Goal: Task Accomplishment & Management: Complete application form

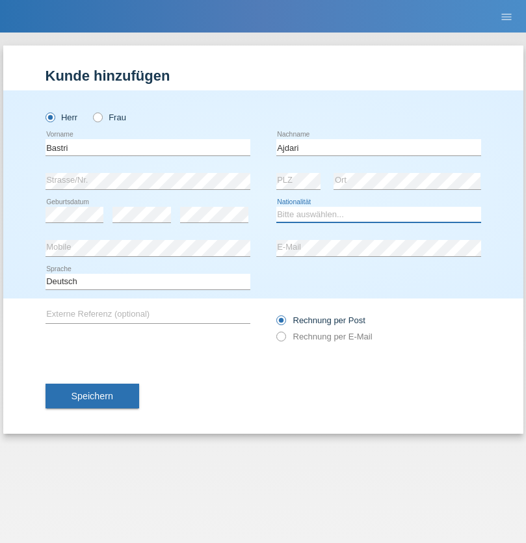
select select "MK"
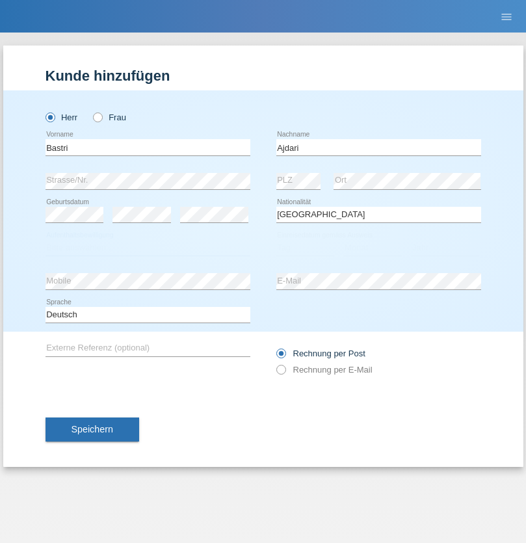
select select "C"
select select "01"
select select "02"
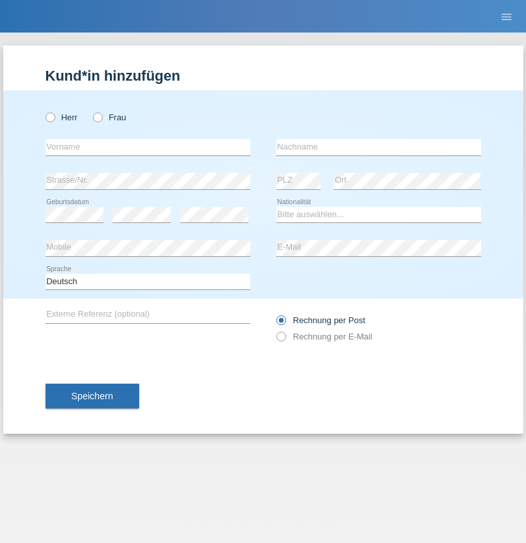
radio input "true"
click at [148, 147] on input "text" at bounding box center [148, 147] width 205 height 16
type input "[PERSON_NAME]"
click at [379, 147] on input "text" at bounding box center [379, 147] width 205 height 16
type input "Eberle"
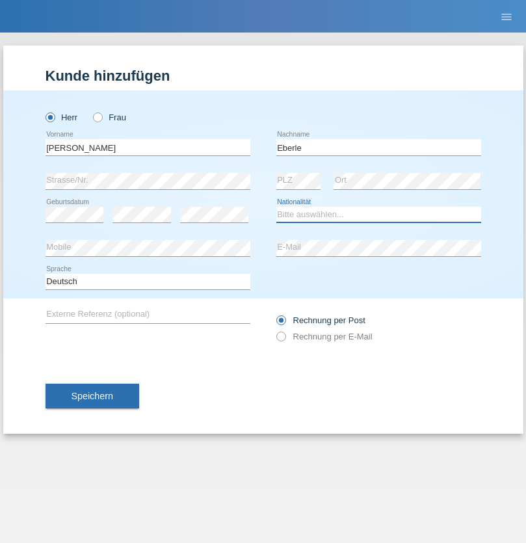
select select "CH"
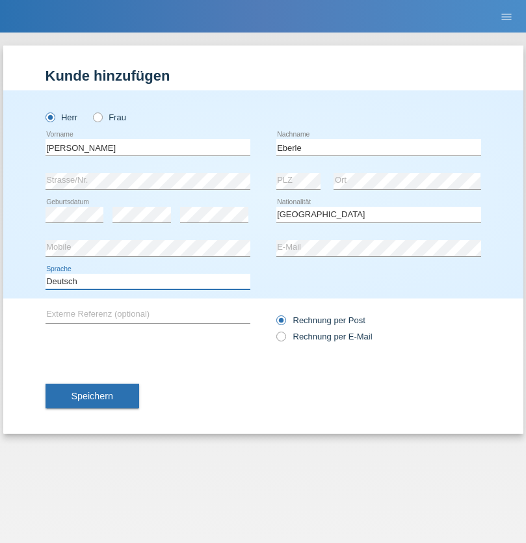
select select "en"
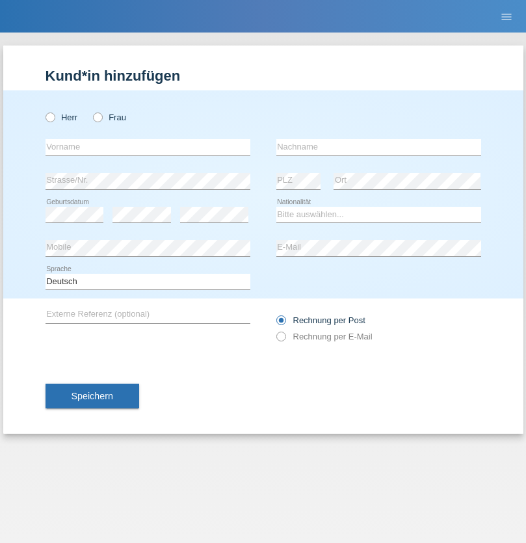
radio input "true"
click at [148, 147] on input "text" at bounding box center [148, 147] width 205 height 16
type input "Matevz"
click at [379, 147] on input "text" at bounding box center [379, 147] width 205 height 16
type input "Zontar"
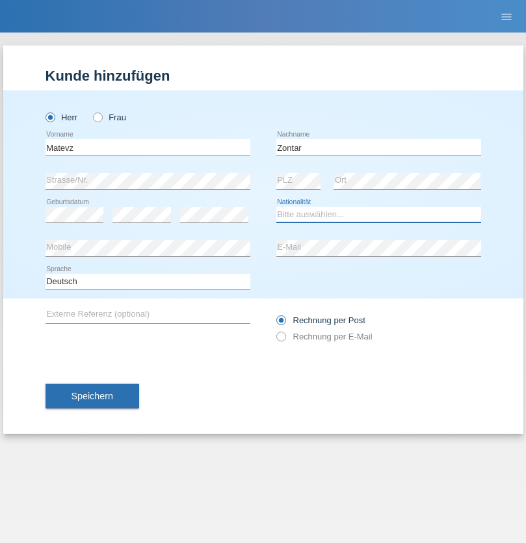
select select "SI"
select select "C"
select select "19"
select select "04"
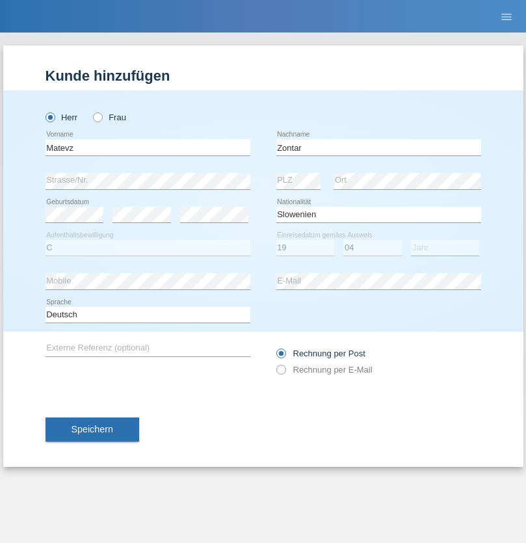
select select "2021"
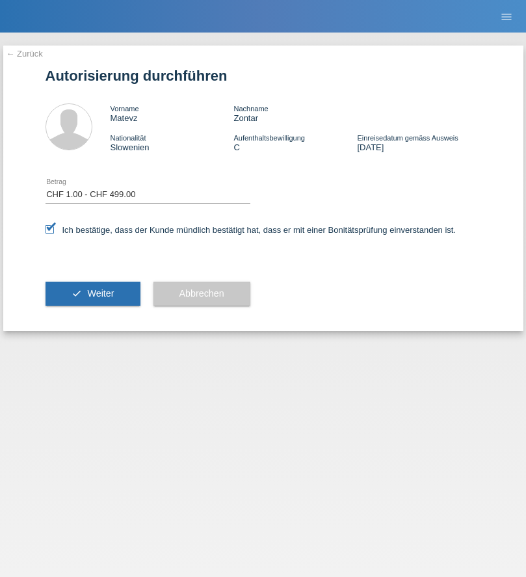
select select "1"
click at [92, 293] on span "Weiter" at bounding box center [100, 293] width 27 height 10
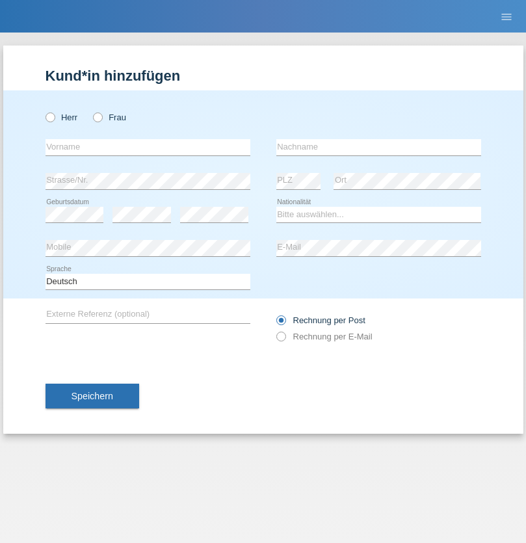
radio input "true"
click at [148, 147] on input "text" at bounding box center [148, 147] width 205 height 16
type input "Denise"
click at [379, 147] on input "text" at bounding box center [379, 147] width 205 height 16
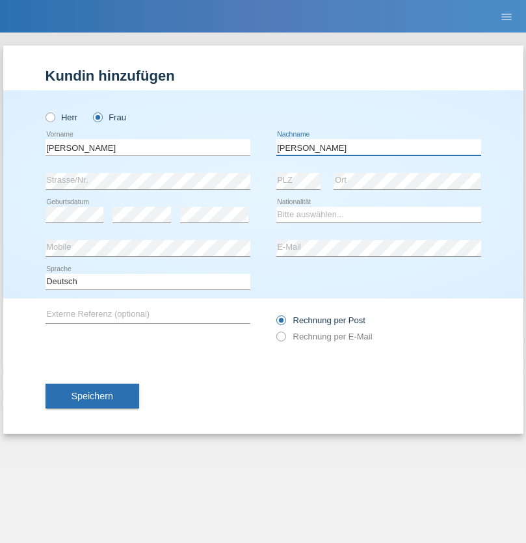
type input "Edward"
select select "CH"
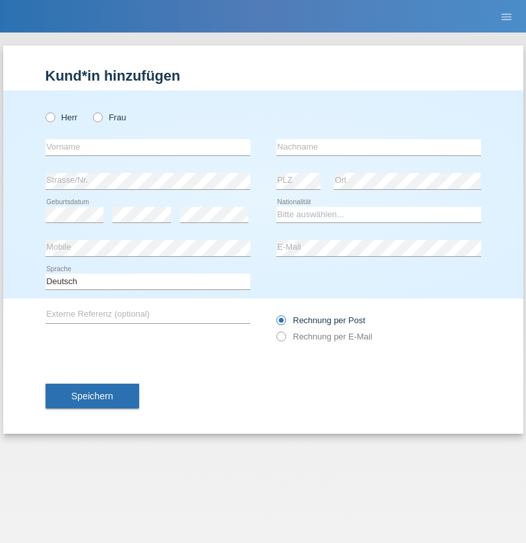
radio input "true"
click at [148, 147] on input "text" at bounding box center [148, 147] width 205 height 16
type input "[PERSON_NAME]"
click at [379, 147] on input "text" at bounding box center [379, 147] width 205 height 16
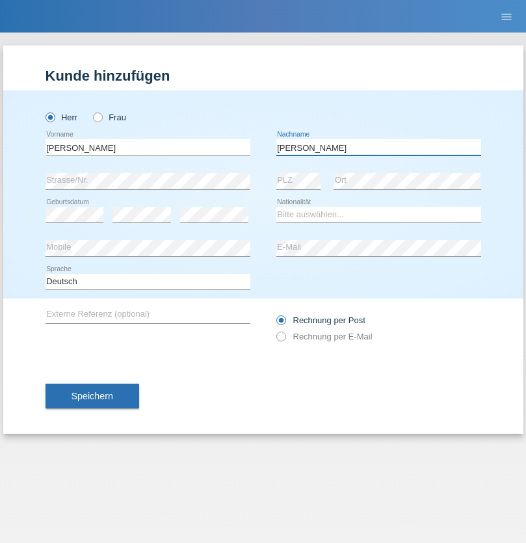
type input "[PERSON_NAME]"
select select "CH"
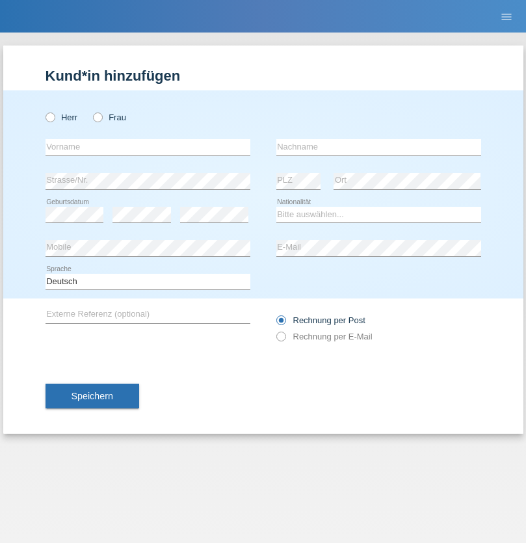
radio input "true"
click at [148, 147] on input "text" at bounding box center [148, 147] width 205 height 16
type input "Alban"
click at [379, 147] on input "text" at bounding box center [379, 147] width 205 height 16
type input "Selmonaj"
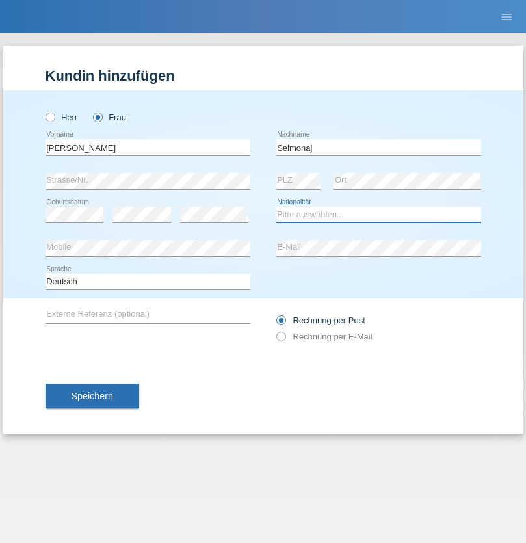
select select "CH"
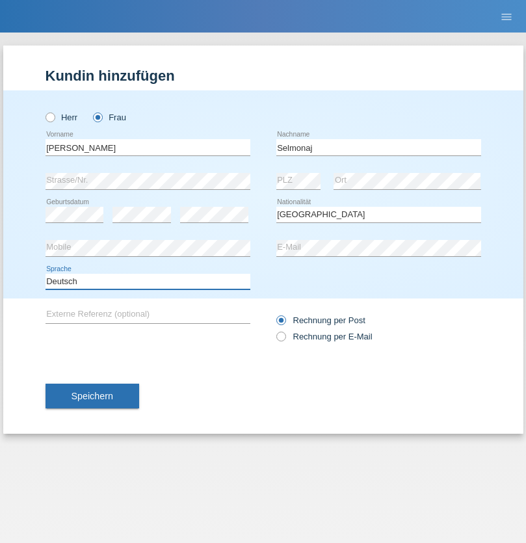
select select "en"
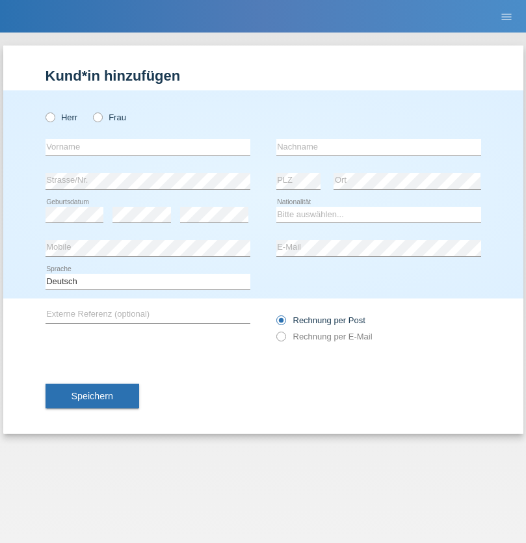
radio input "true"
click at [148, 147] on input "text" at bounding box center [148, 147] width 205 height 16
type input "[PERSON_NAME]"
click at [379, 147] on input "text" at bounding box center [379, 147] width 205 height 16
type input "Mehlhorn"
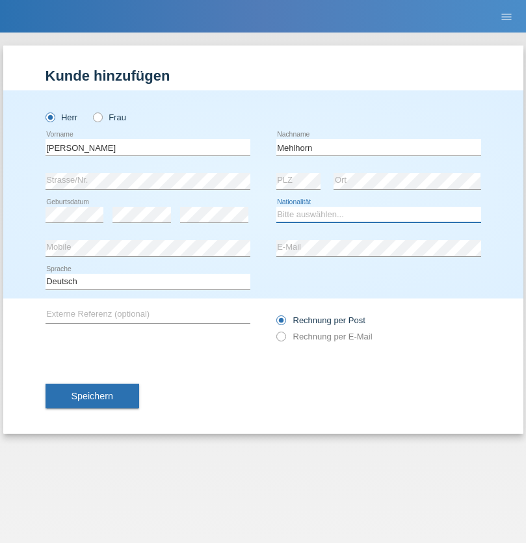
select select "CH"
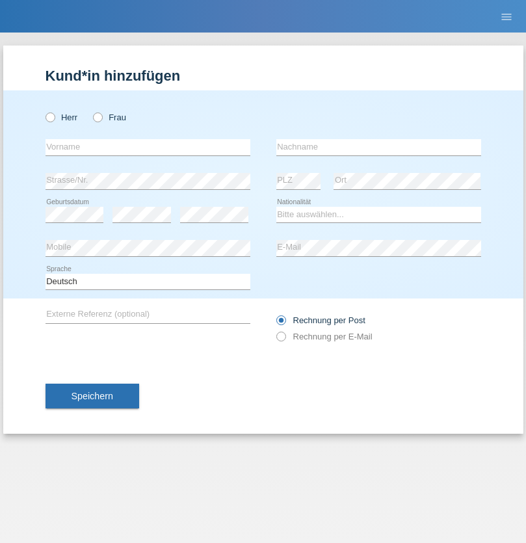
radio input "true"
click at [148, 147] on input "text" at bounding box center [148, 147] width 205 height 16
type input "Cristina"
click at [379, 147] on input "text" at bounding box center [379, 147] width 205 height 16
type input "Papuc"
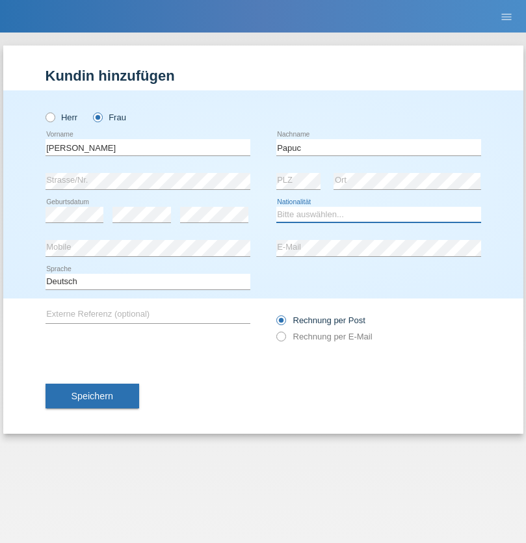
select select "RO"
select select "C"
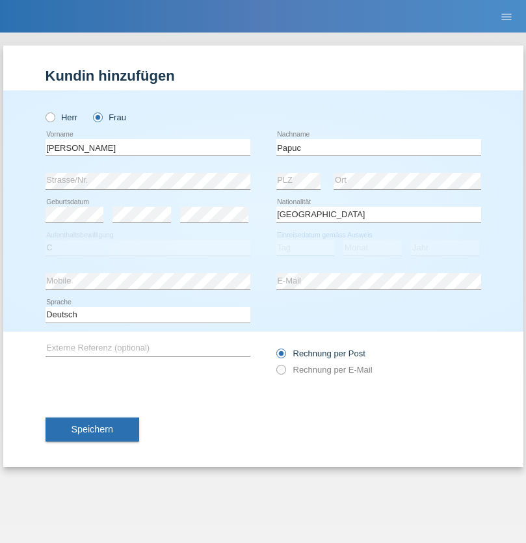
select select "30"
select select "07"
select select "2019"
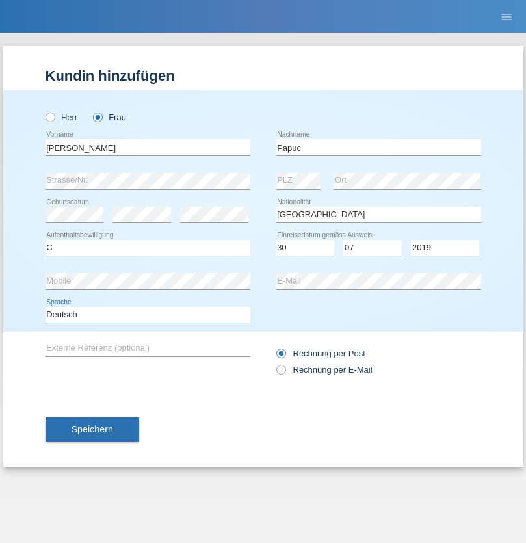
select select "en"
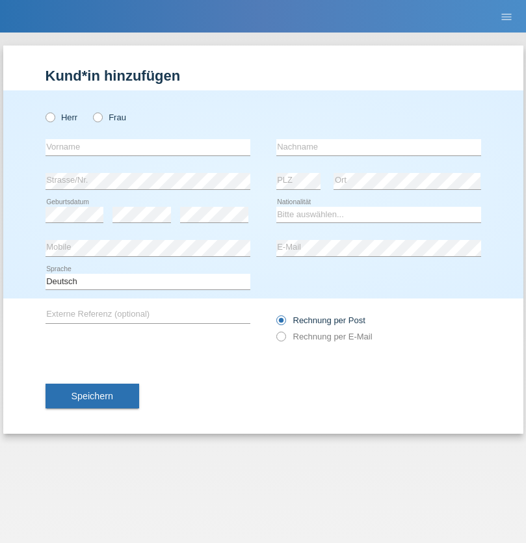
radio input "true"
click at [148, 147] on input "text" at bounding box center [148, 147] width 205 height 16
type input "Dikbaş"
click at [379, 147] on input "text" at bounding box center [379, 147] width 205 height 16
type input "Nuray"
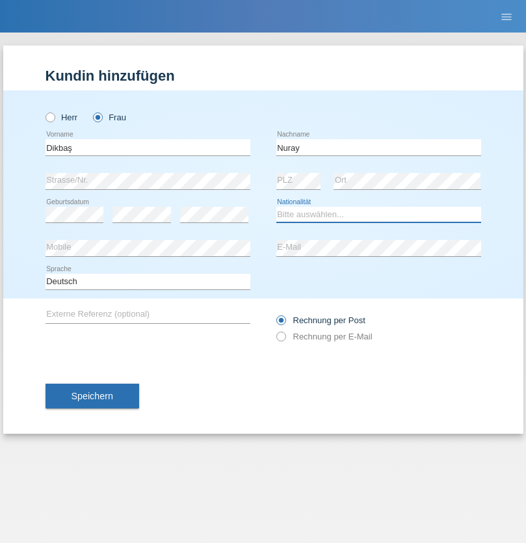
select select "TR"
select select "C"
select select "09"
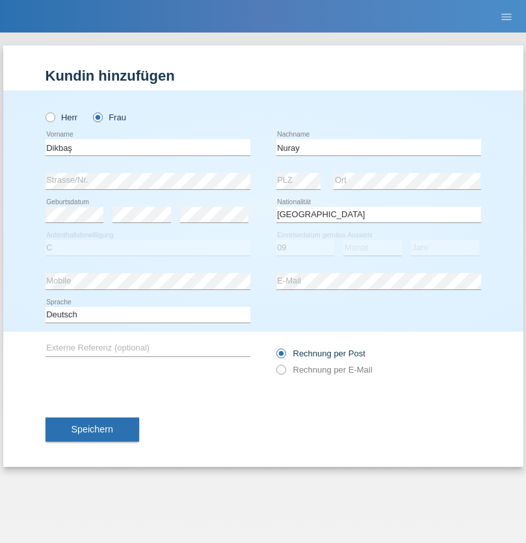
select select "11"
select select "1994"
